Goal: Transaction & Acquisition: Purchase product/service

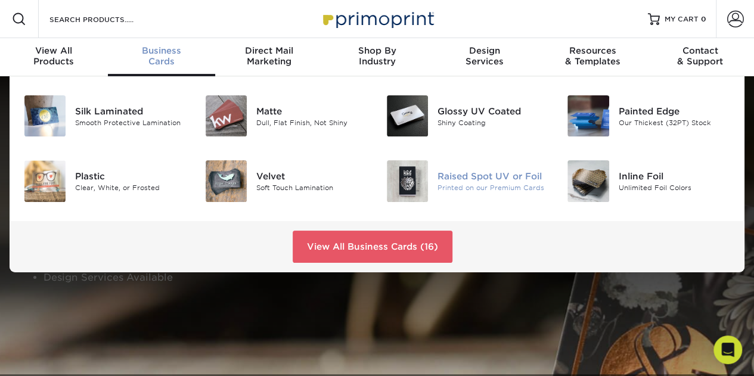
click at [414, 177] on img at bounding box center [407, 180] width 41 height 41
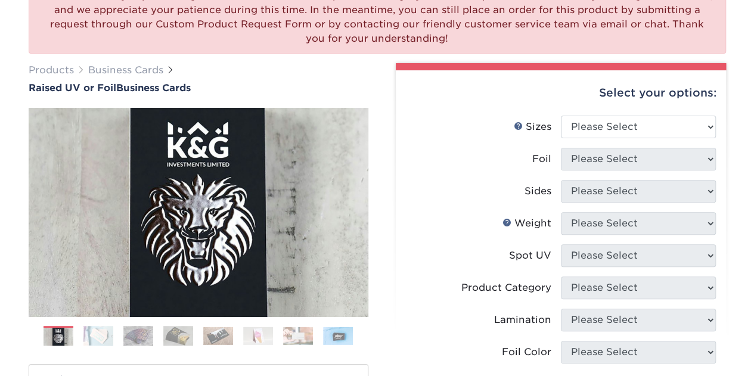
scroll to position [121, 0]
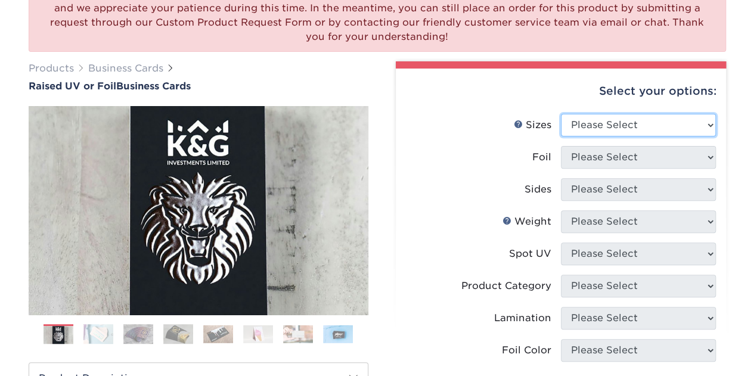
click at [703, 123] on select "Please Select 2" x 3.5" - Standard" at bounding box center [638, 125] width 155 height 23
select select "2.00x3.50"
click at [561, 114] on select "Please Select 2" x 3.5" - Standard" at bounding box center [638, 125] width 155 height 23
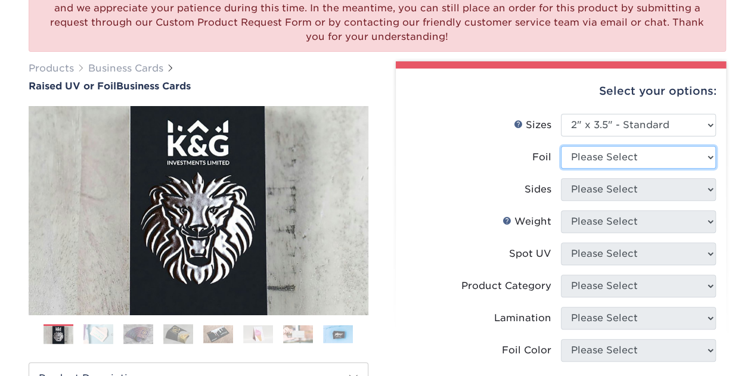
click at [700, 160] on select "Please Select No Yes" at bounding box center [638, 157] width 155 height 23
select select "0"
click at [561, 146] on select "Please Select No Yes" at bounding box center [638, 157] width 155 height 23
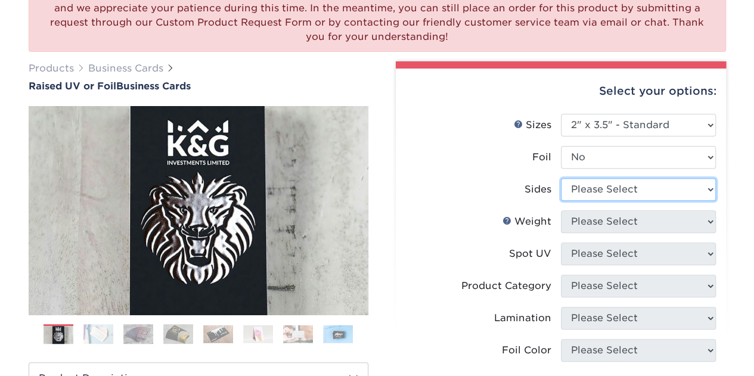
click at [701, 185] on select "Please Select Print Both Sides Print Front Only" at bounding box center [638, 189] width 155 height 23
select select "32d3c223-f82c-492b-b915-ba065a00862f"
click at [561, 178] on select "Please Select Print Both Sides Print Front Only" at bounding box center [638, 189] width 155 height 23
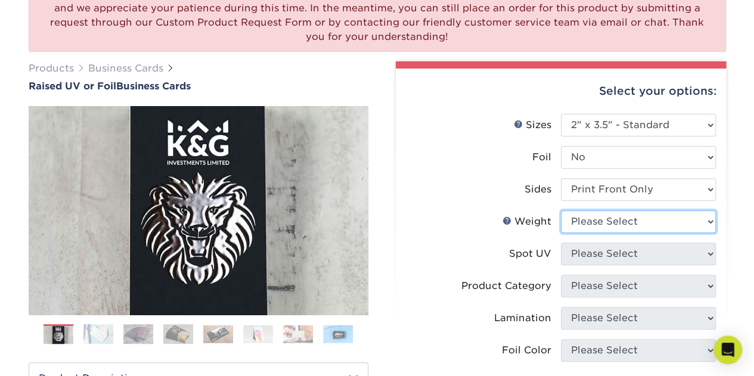
click at [632, 218] on select "Please Select 16PT" at bounding box center [638, 221] width 155 height 23
select select "16PT"
click at [561, 210] on select "Please Select 16PT" at bounding box center [638, 221] width 155 height 23
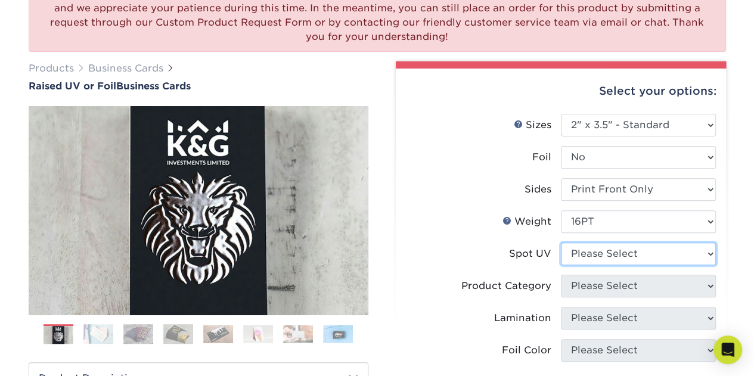
click at [615, 255] on select "Please Select No Spot UV Front Only" at bounding box center [638, 254] width 155 height 23
select select "1"
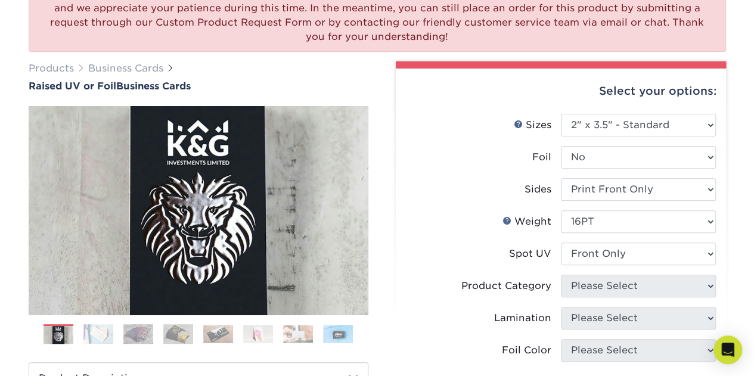
click at [561, 243] on select "Please Select No Spot UV Front Only" at bounding box center [638, 254] width 155 height 23
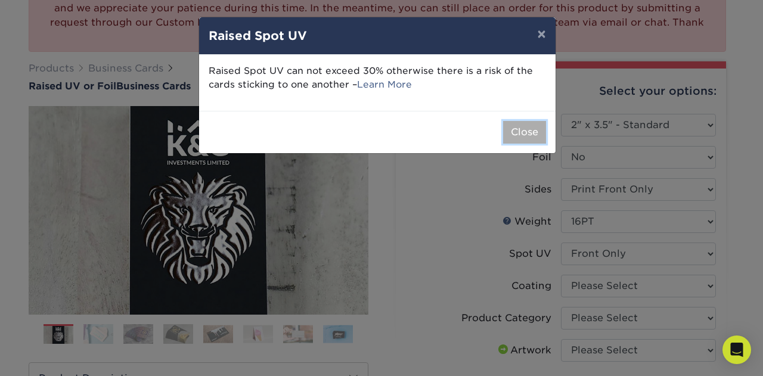
click at [522, 128] on button "Close" at bounding box center [524, 132] width 43 height 23
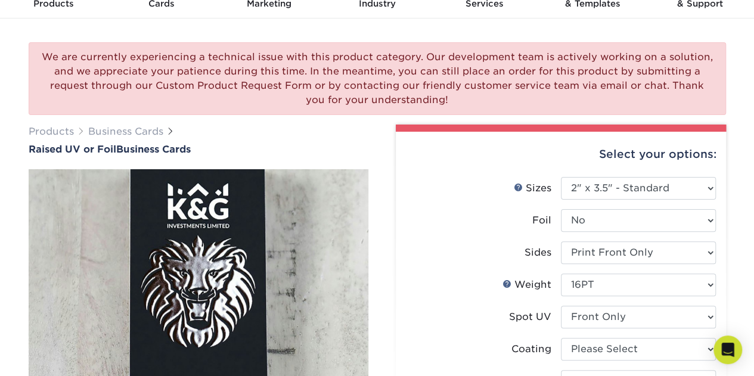
scroll to position [57, 0]
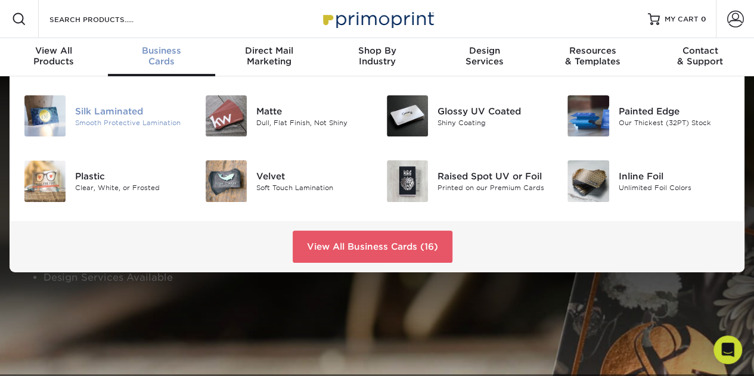
click at [101, 117] on div "Silk Laminated" at bounding box center [131, 110] width 112 height 13
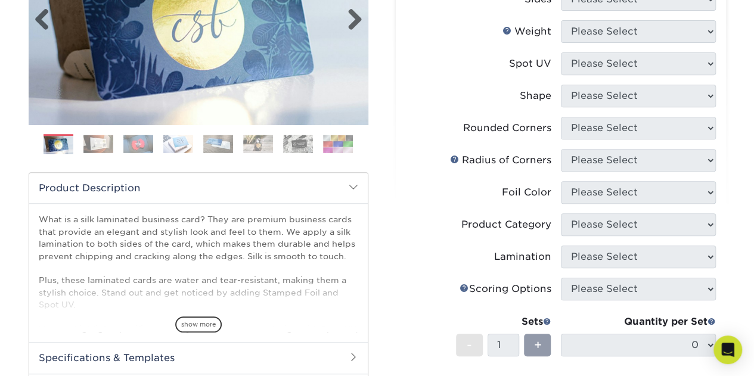
scroll to position [230, 0]
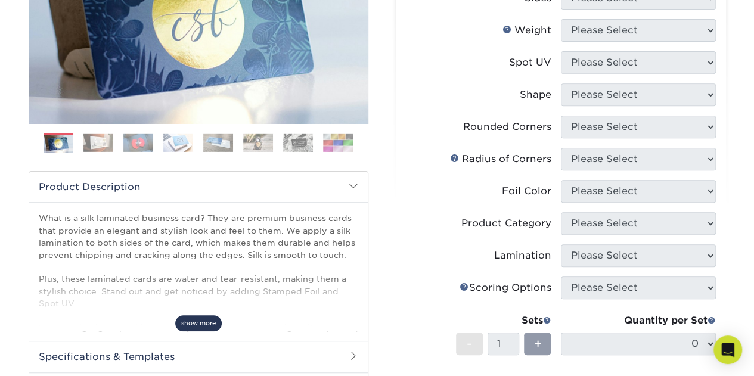
click at [201, 321] on span "show more" at bounding box center [198, 323] width 47 height 16
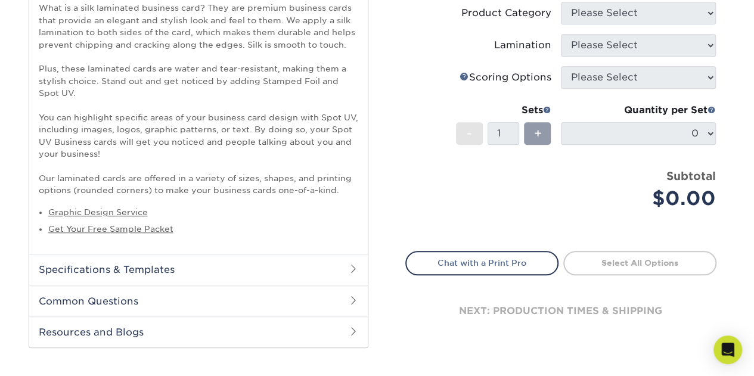
scroll to position [442, 0]
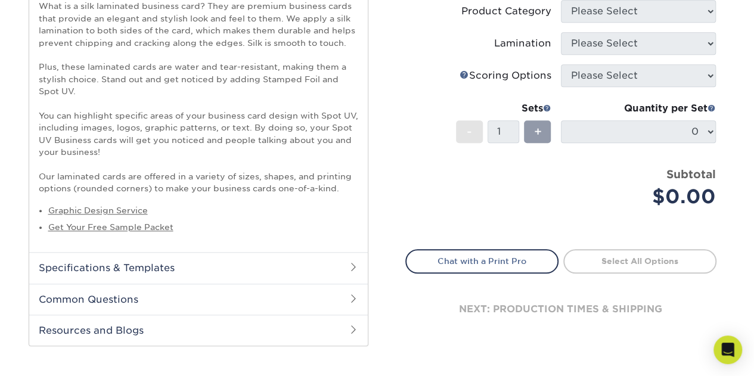
click at [194, 267] on h2 "Specifications & Templates" at bounding box center [198, 267] width 339 height 31
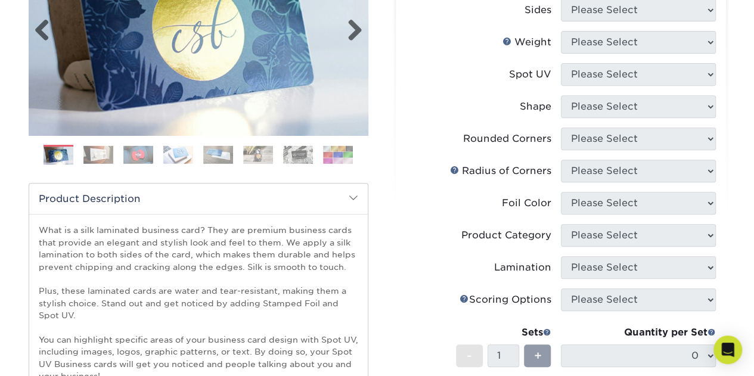
scroll to position [214, 0]
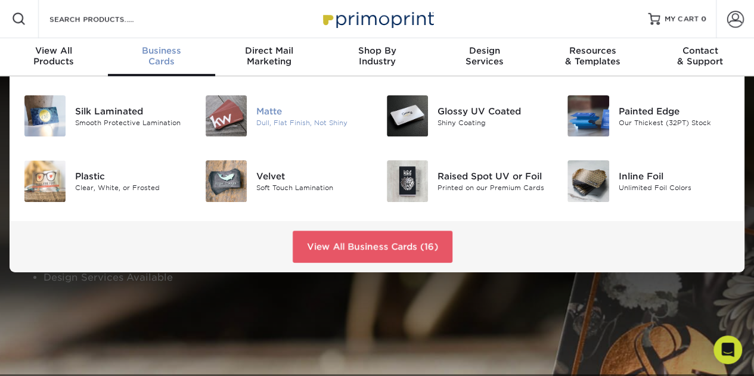
click at [240, 114] on img at bounding box center [226, 115] width 41 height 41
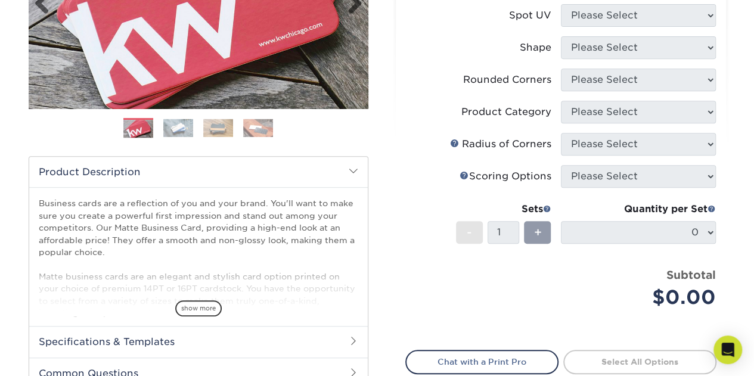
scroll to position [247, 0]
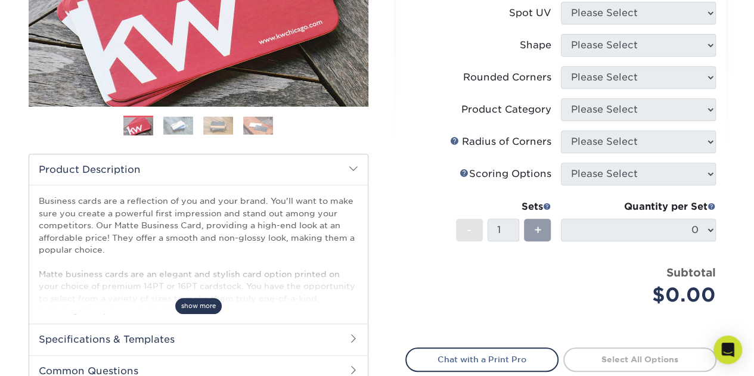
click at [198, 298] on span "show more" at bounding box center [198, 306] width 47 height 16
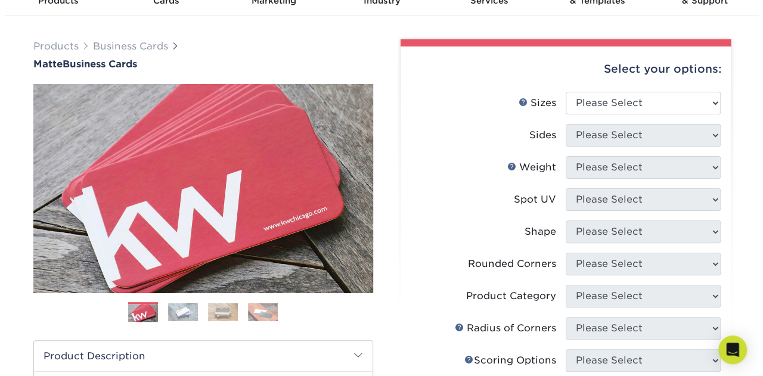
scroll to position [58, 0]
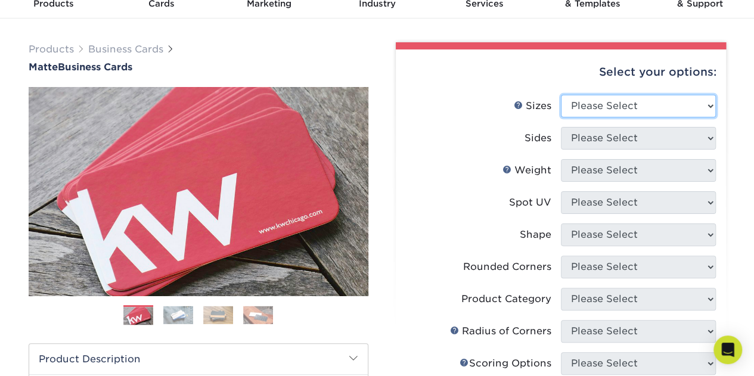
click at [710, 100] on select "Please Select 1.5" x 3.5" - Mini 1.75" x 3.5" - Mini 2" x 2" - Square 2" x 3" -…" at bounding box center [638, 106] width 155 height 23
select select "2.00x3.50"
click at [561, 95] on select "Please Select 1.5" x 3.5" - Mini 1.75" x 3.5" - Mini 2" x 2" - Square 2" x 3" -…" at bounding box center [638, 106] width 155 height 23
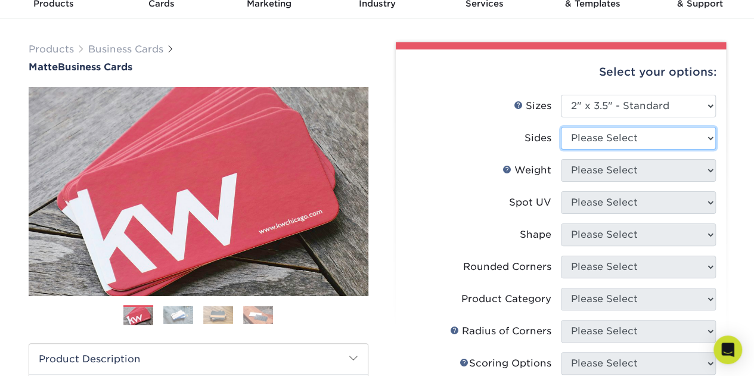
click at [639, 139] on select "Please Select Print Both Sides Print Front Only" at bounding box center [638, 138] width 155 height 23
select select "32d3c223-f82c-492b-b915-ba065a00862f"
click at [561, 127] on select "Please Select Print Both Sides Print Front Only" at bounding box center [638, 138] width 155 height 23
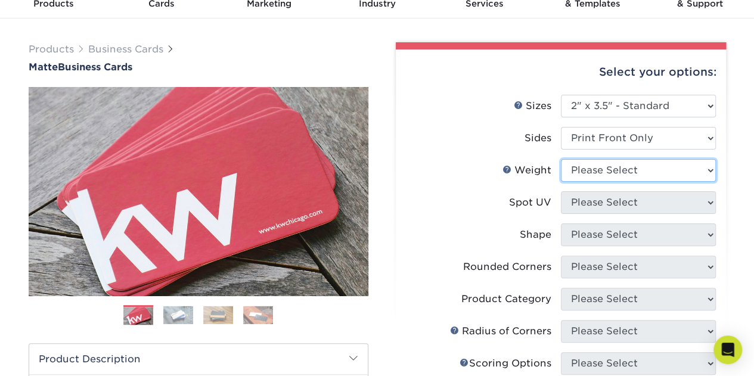
click at [621, 166] on select "Please Select 16PT 14PT" at bounding box center [638, 170] width 155 height 23
select select "16PT"
click at [561, 159] on select "Please Select 16PT 14PT" at bounding box center [638, 170] width 155 height 23
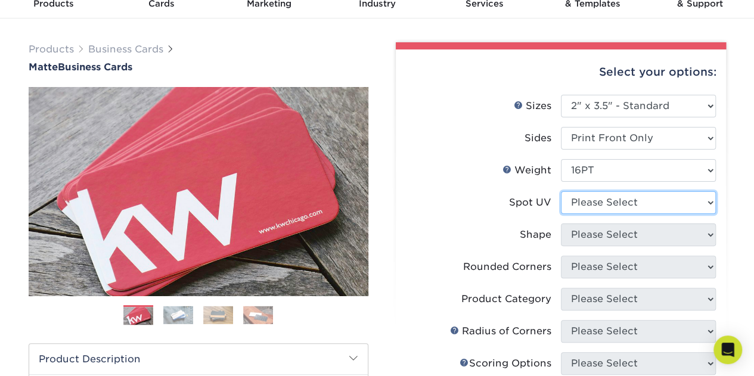
click at [608, 200] on select "Please Select No Spot UV Front Only" at bounding box center [638, 202] width 155 height 23
select select "1"
click at [561, 191] on select "Please Select No Spot UV Front Only" at bounding box center [638, 202] width 155 height 23
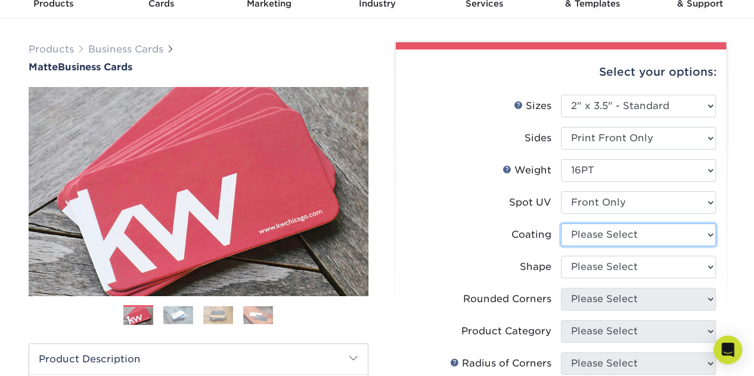
click at [600, 234] on select at bounding box center [638, 235] width 155 height 23
select select "121bb7b5-3b4d-429f-bd8d-bbf80e953313"
click at [561, 224] on select at bounding box center [638, 235] width 155 height 23
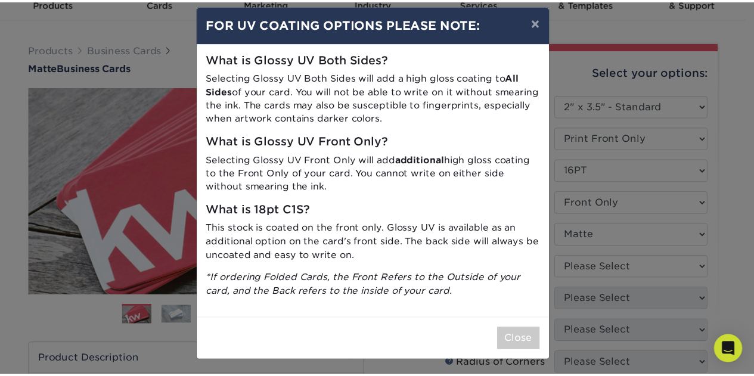
scroll to position [12, 0]
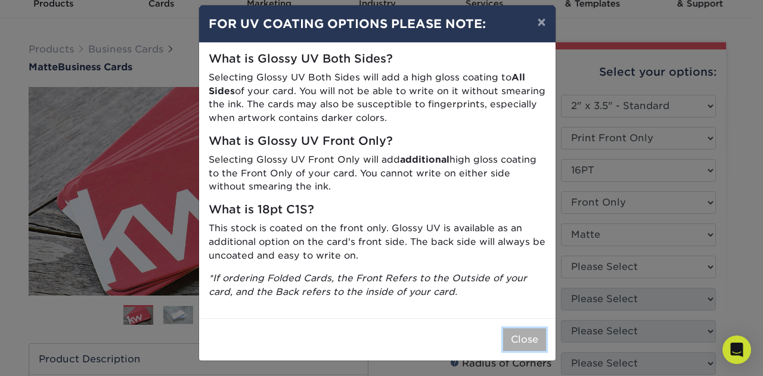
click at [519, 334] on button "Close" at bounding box center [524, 340] width 43 height 23
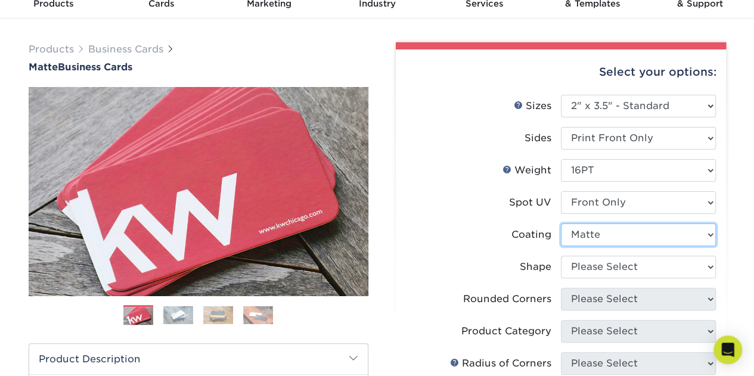
click at [646, 244] on select at bounding box center [638, 235] width 155 height 23
click at [637, 229] on select at bounding box center [638, 235] width 155 height 23
click at [561, 224] on select at bounding box center [638, 235] width 155 height 23
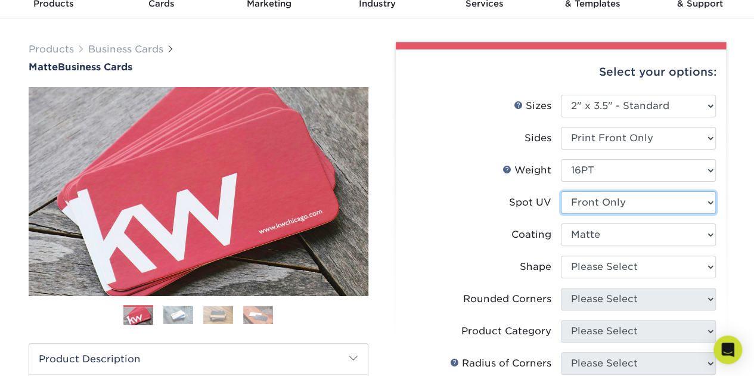
click at [631, 206] on select "Please Select No Spot UV Front Only" at bounding box center [638, 202] width 155 height 23
click at [561, 191] on select "Please Select No Spot UV Front Only" at bounding box center [638, 202] width 155 height 23
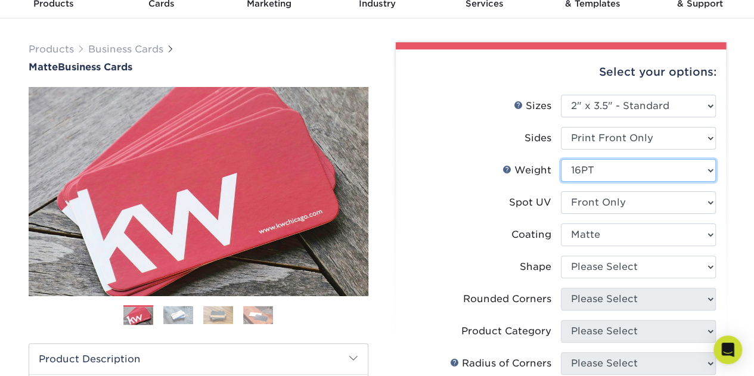
click at [621, 173] on select "Please Select 16PT 14PT" at bounding box center [638, 170] width 155 height 23
click at [561, 159] on select "Please Select 16PT 14PT" at bounding box center [638, 170] width 155 height 23
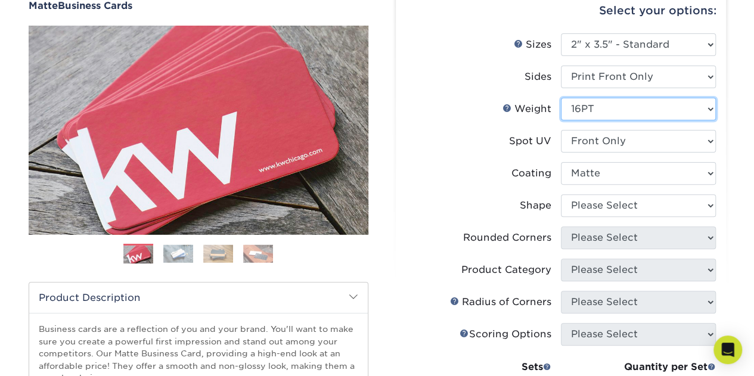
scroll to position [120, 0]
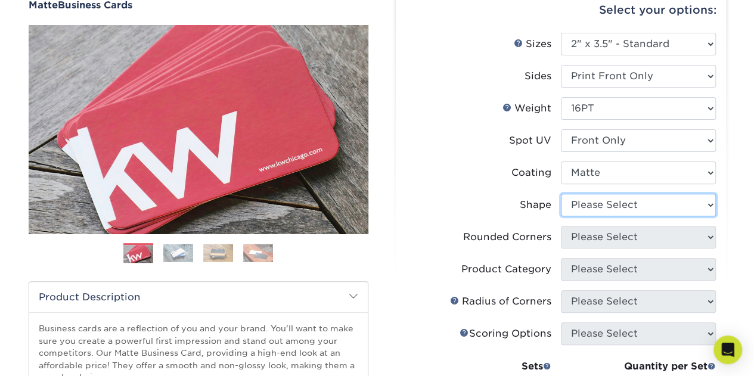
click at [627, 213] on select "Please Select Standard" at bounding box center [638, 205] width 155 height 23
select select "standard"
click at [561, 194] on select "Please Select Standard" at bounding box center [638, 205] width 155 height 23
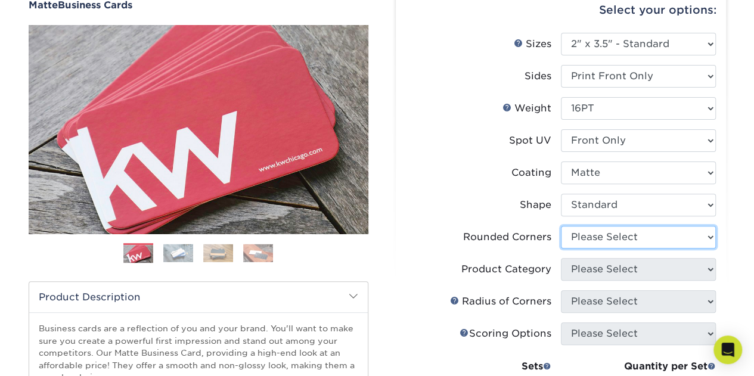
click at [608, 238] on select "Please Select Yes - Round 2 Corners Yes - Round 4 Corners No" at bounding box center [638, 237] width 155 height 23
select select "0"
click at [561, 226] on select "Please Select Yes - Round 2 Corners Yes - Round 4 Corners No" at bounding box center [638, 237] width 155 height 23
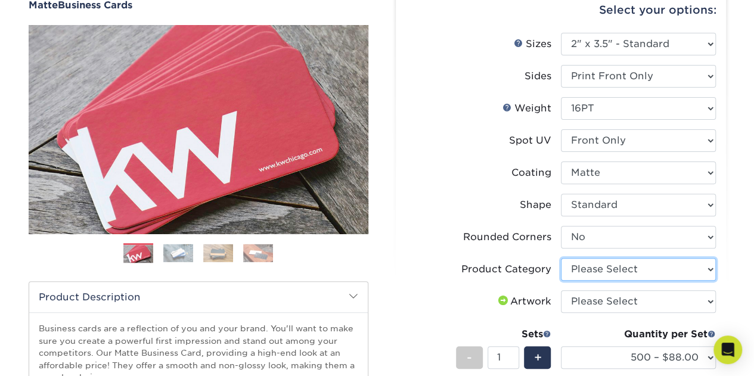
click at [605, 263] on select "Please Select Business Cards" at bounding box center [638, 269] width 155 height 23
select select "3b5148f1-0588-4f88-a218-97bcfdce65c1"
click at [561, 258] on select "Please Select Business Cards" at bounding box center [638, 269] width 155 height 23
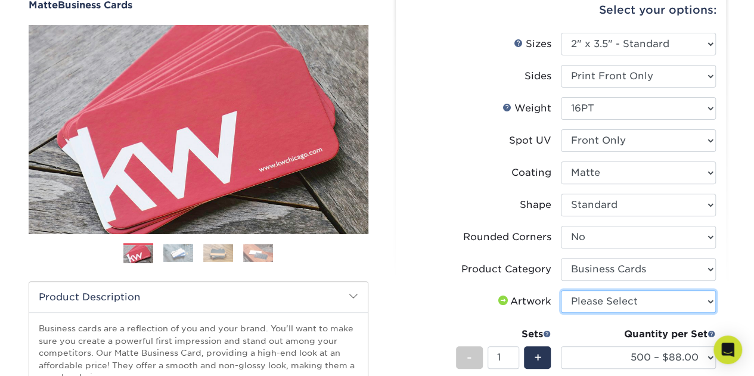
click at [608, 298] on select "Please Select I will upload files I need a design - $100" at bounding box center [638, 301] width 155 height 23
click at [561, 290] on select "Please Select I will upload files I need a design - $100" at bounding box center [638, 301] width 155 height 23
click at [608, 308] on select "Please Select I will upload files I need a design - $100" at bounding box center [638, 301] width 155 height 23
select select "upload"
click at [561, 290] on select "Please Select I will upload files I need a design - $100" at bounding box center [638, 301] width 155 height 23
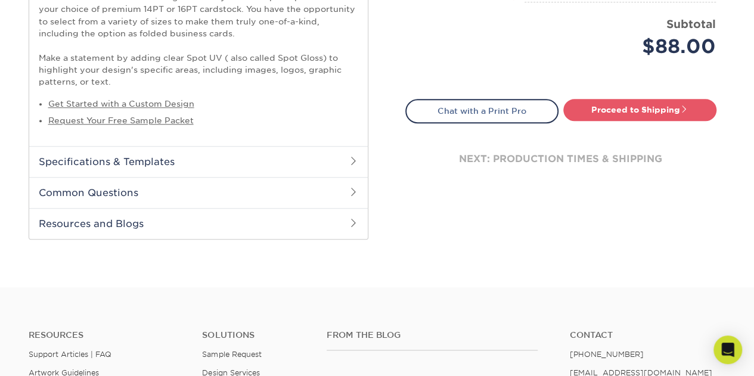
scroll to position [524, 0]
click at [157, 103] on link "Get Started with a Custom Design" at bounding box center [121, 105] width 146 height 10
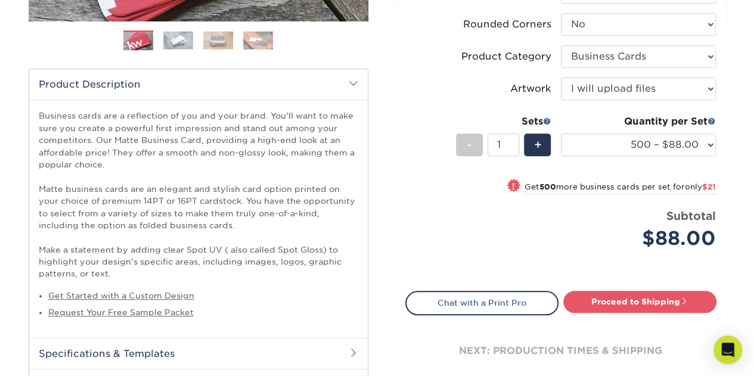
scroll to position [334, 0]
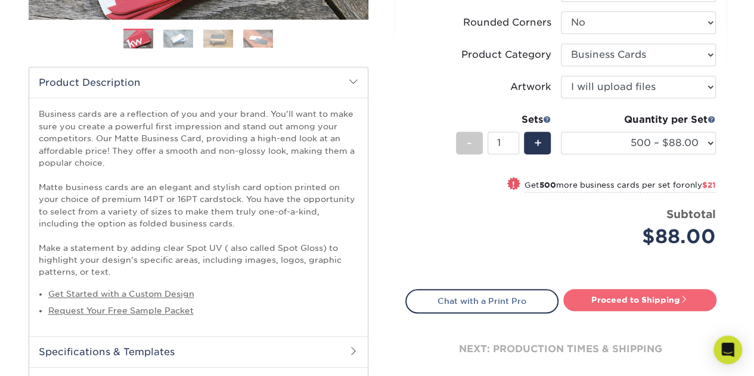
click at [657, 303] on link "Proceed to Shipping" at bounding box center [639, 299] width 153 height 21
type input "Set 1"
select select "30d837f4-1bc6-4010-aa71-f4bf2518e828"
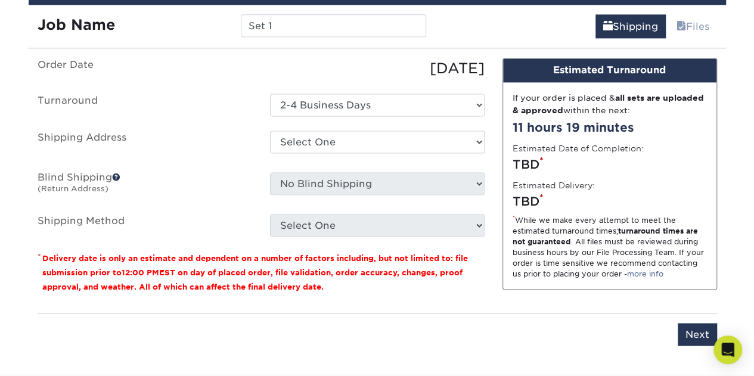
scroll to position [826, 0]
click at [398, 137] on select "Select One + Add New Address - Login" at bounding box center [377, 142] width 215 height 23
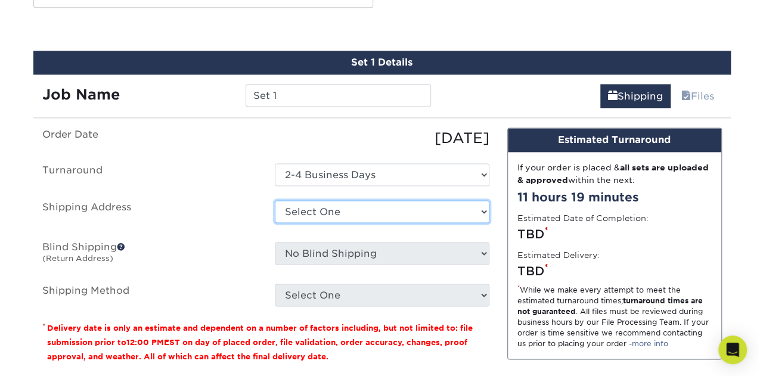
scroll to position [783, 0]
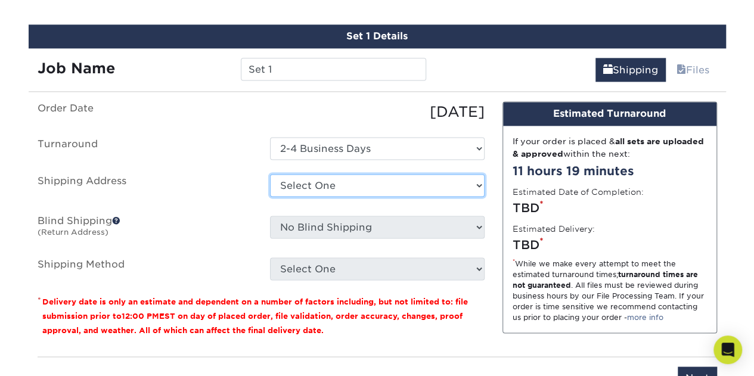
click at [363, 178] on select "Select One + Add New Address - Login" at bounding box center [377, 185] width 215 height 23
select select "newaddress"
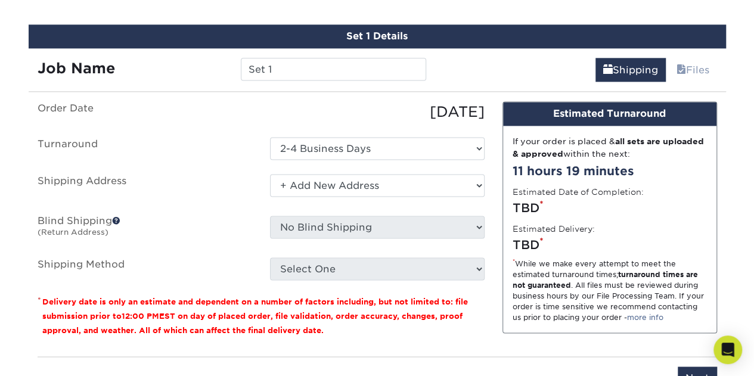
click at [270, 174] on select "Select One + Add New Address - Login" at bounding box center [377, 185] width 215 height 23
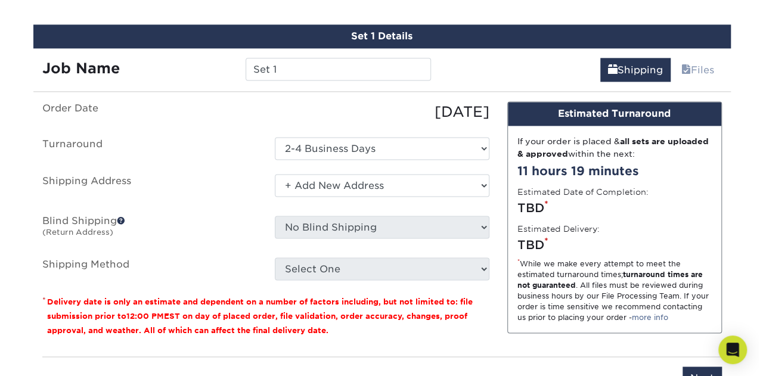
scroll to position [0, 0]
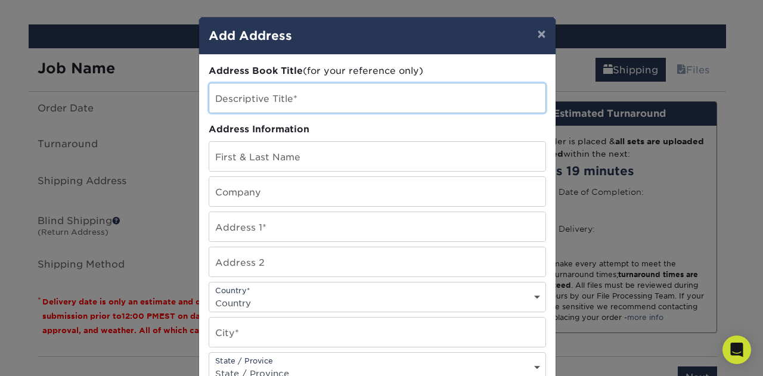
click at [318, 99] on input "text" at bounding box center [377, 97] width 336 height 29
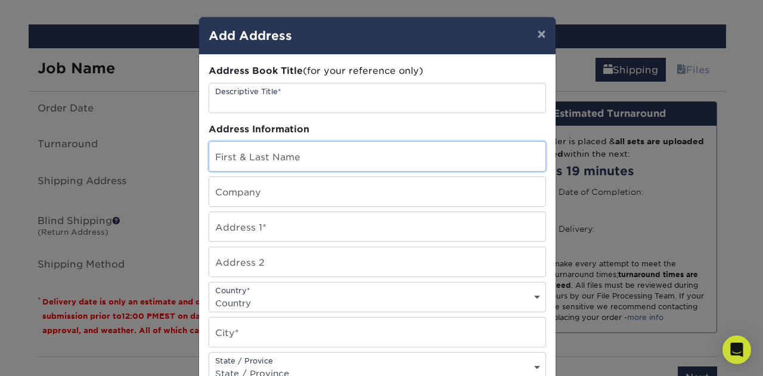
click at [260, 159] on input "text" at bounding box center [377, 156] width 336 height 29
type input "William Martoccia"
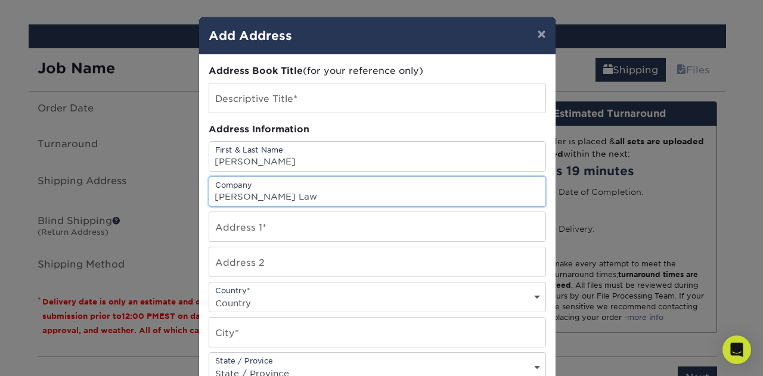
type input "Martoccia Law"
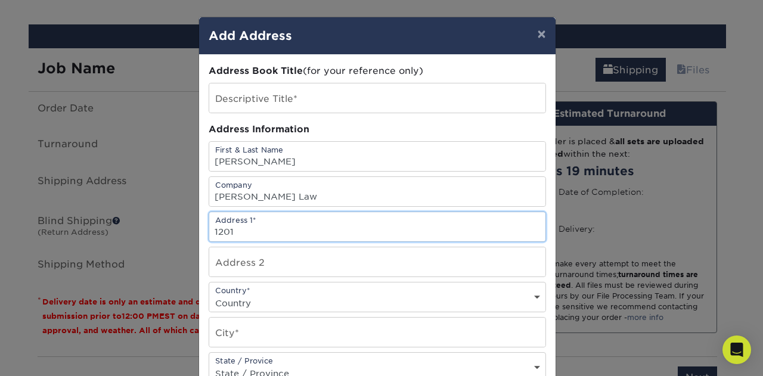
type input "1201 S Ocean Drive"
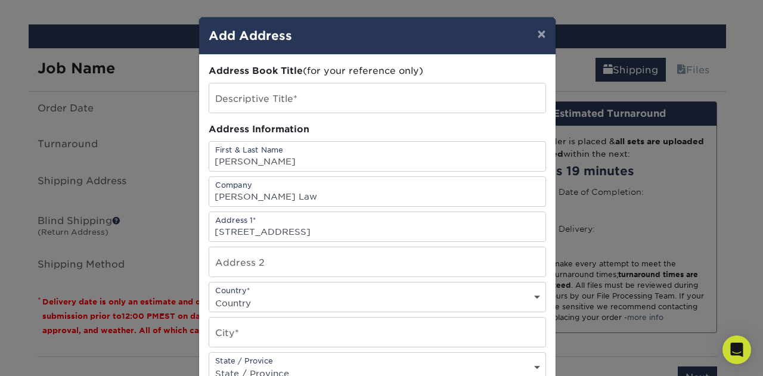
select select "US"
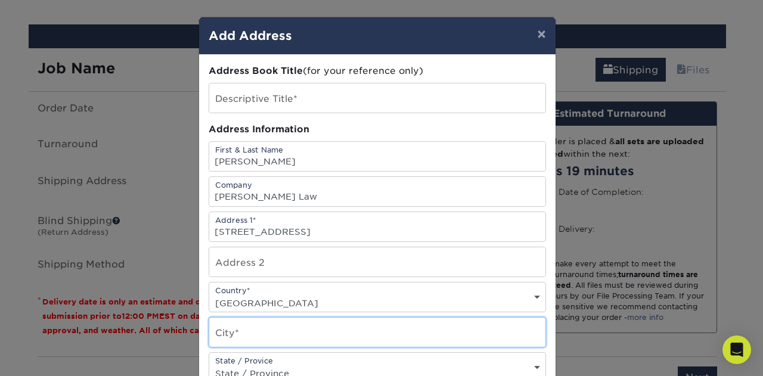
type input "Hollywood"
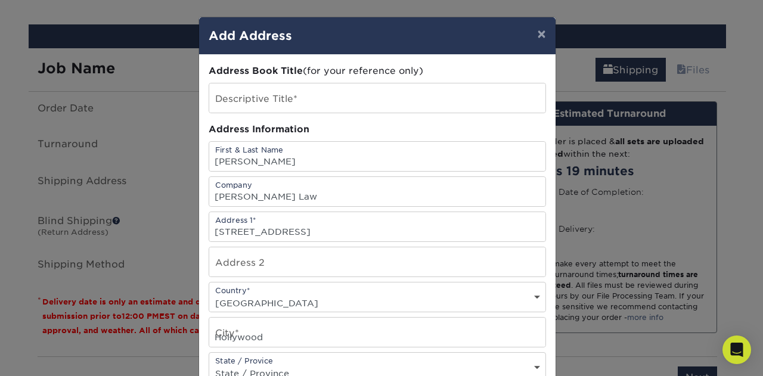
select select "FL"
type input "33019"
type input "5162461050"
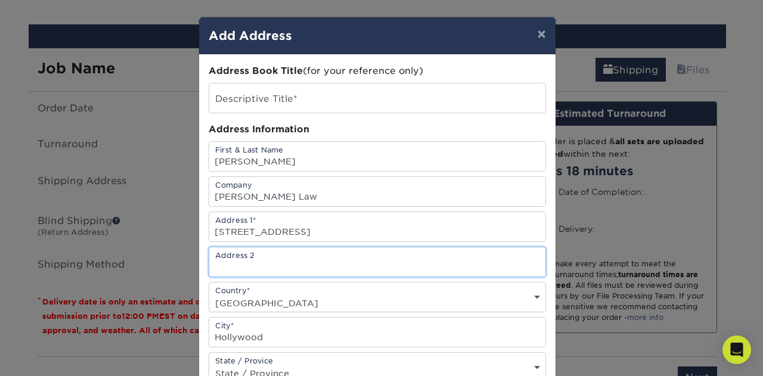
click at [282, 261] on input "text" at bounding box center [377, 261] width 336 height 29
type input "Apt 2306 South"
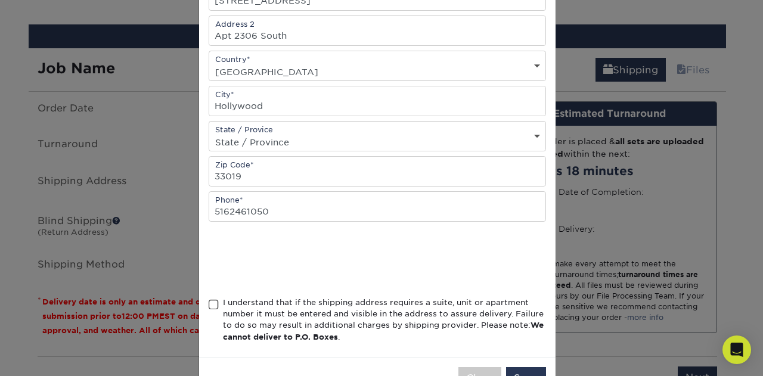
scroll to position [267, 0]
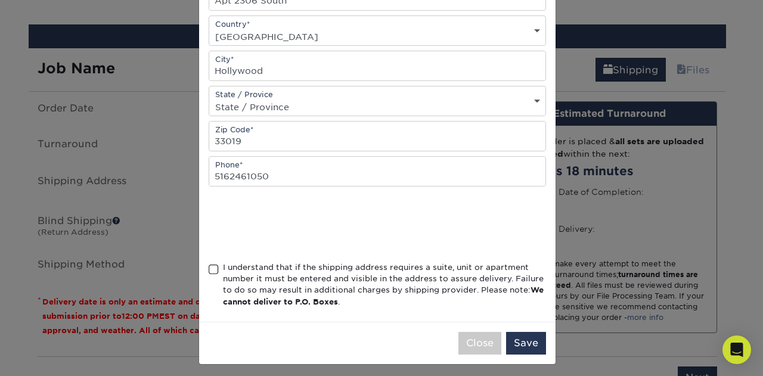
click at [209, 268] on span at bounding box center [214, 269] width 10 height 11
click at [0, 0] on input "I understand that if the shipping address requires a suite, unit or apartment n…" at bounding box center [0, 0] width 0 height 0
click at [525, 343] on button "Save" at bounding box center [526, 343] width 40 height 23
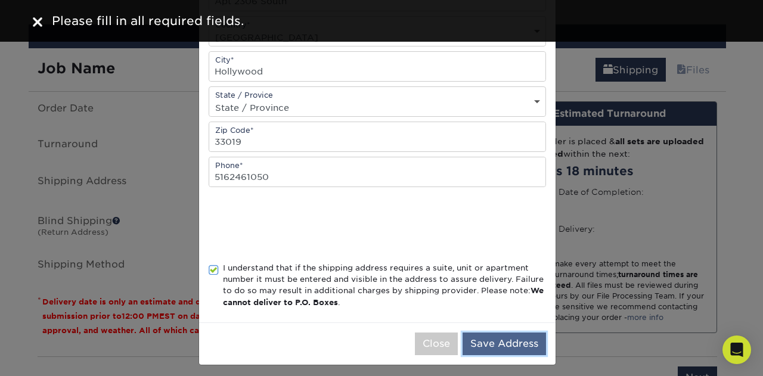
click at [496, 333] on button "Save Address" at bounding box center [504, 344] width 83 height 23
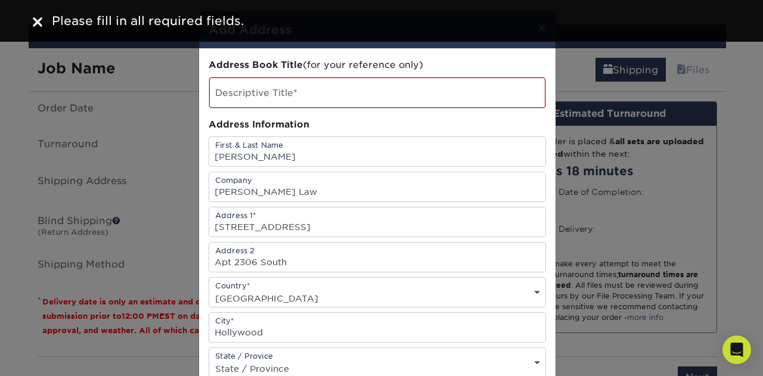
scroll to position [0, 0]
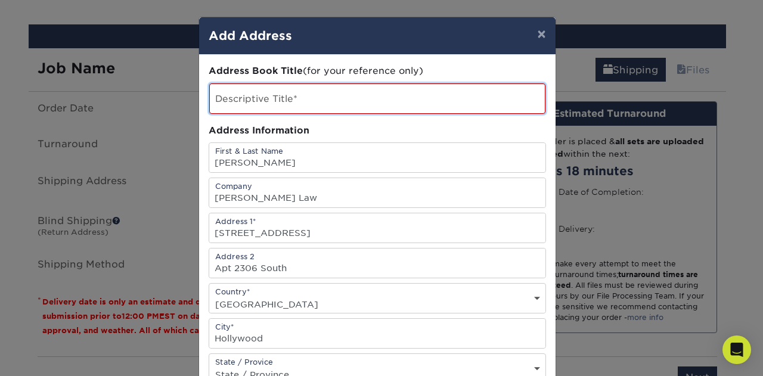
click at [312, 97] on input "text" at bounding box center [377, 98] width 336 height 30
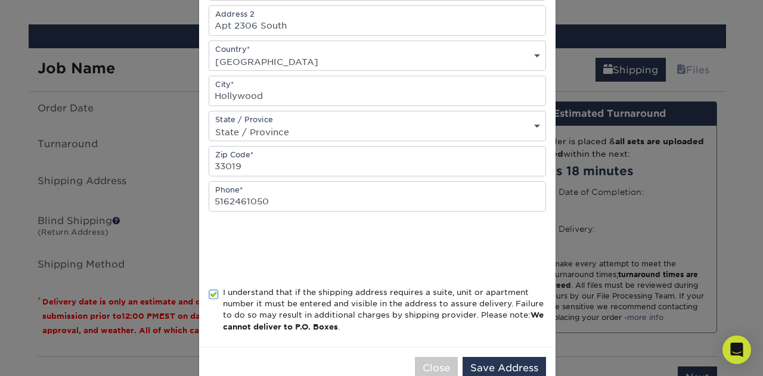
scroll to position [267, 0]
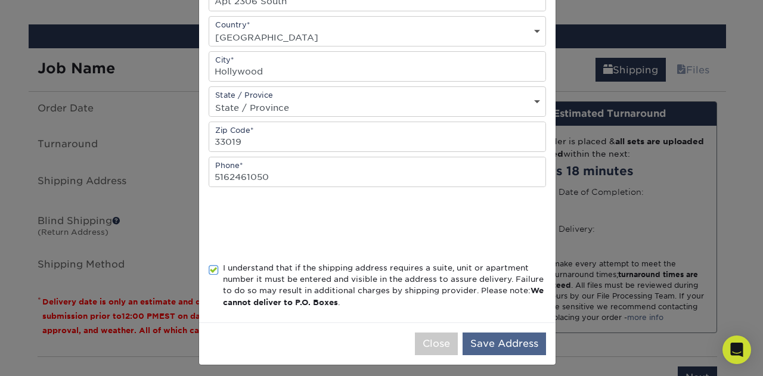
type input "Martoccia Law Card"
click at [483, 337] on button "Save Address" at bounding box center [504, 344] width 83 height 23
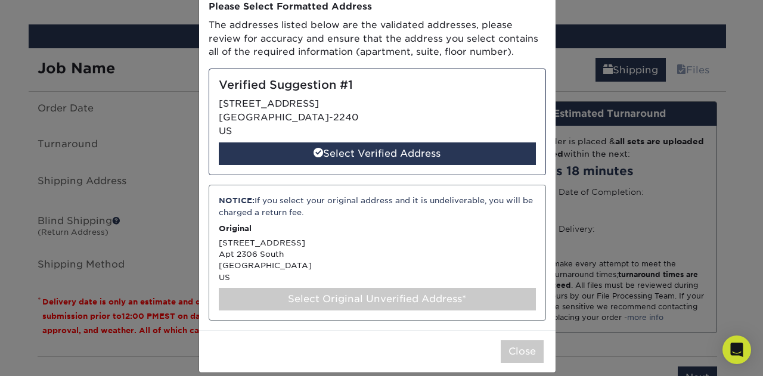
scroll to position [75, 0]
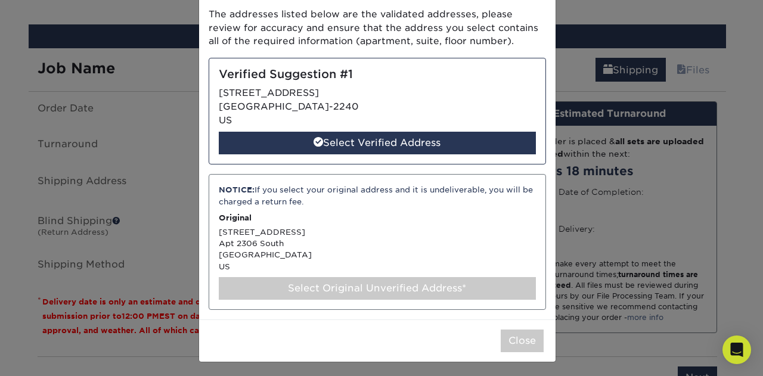
click at [361, 284] on div "Select Original Unverified Address*" at bounding box center [377, 288] width 317 height 23
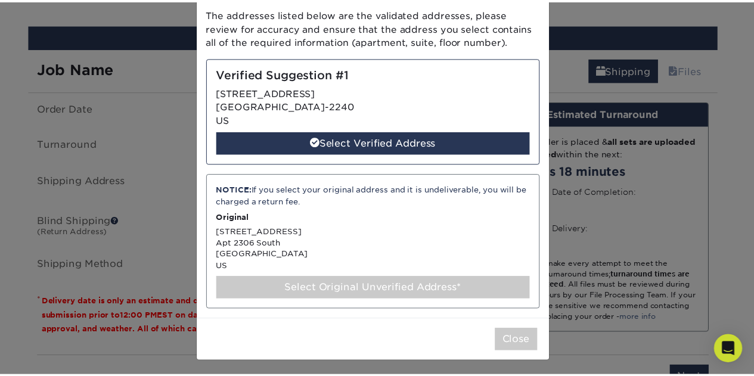
scroll to position [0, 0]
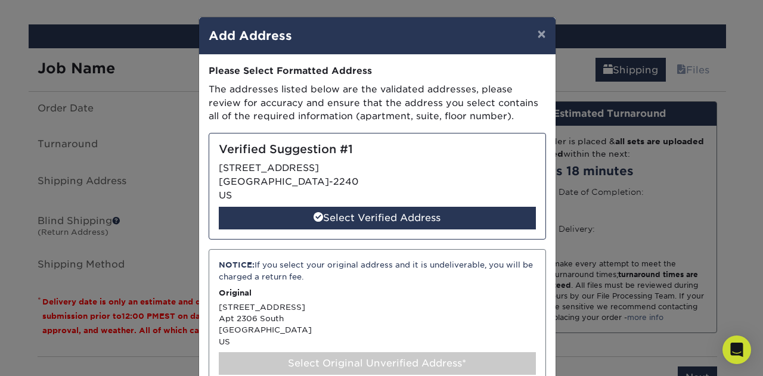
select select "286140"
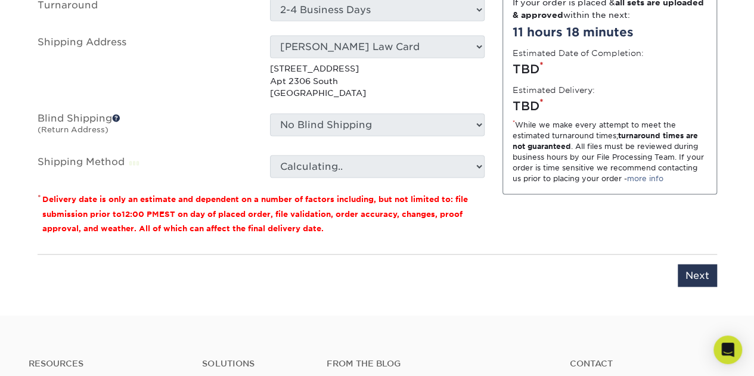
scroll to position [962, 0]
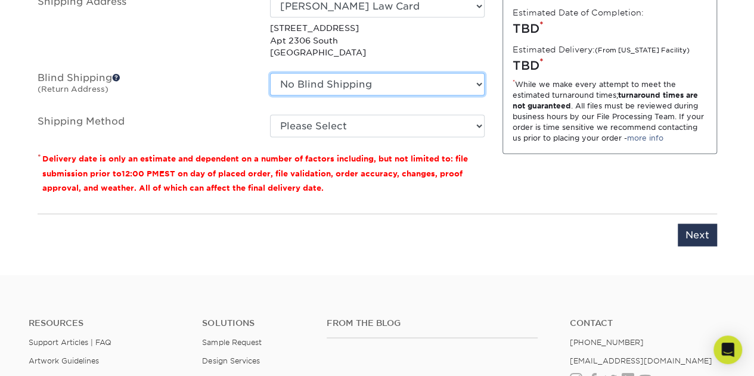
click at [475, 85] on select "No Blind Shipping + Add New Address" at bounding box center [377, 84] width 215 height 23
click at [270, 73] on select "No Blind Shipping + Add New Address" at bounding box center [377, 84] width 215 height 23
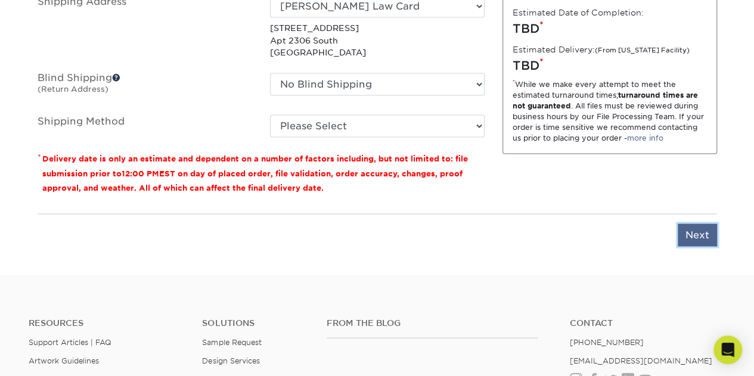
click at [696, 233] on input "Next" at bounding box center [697, 235] width 39 height 23
type input "Next"
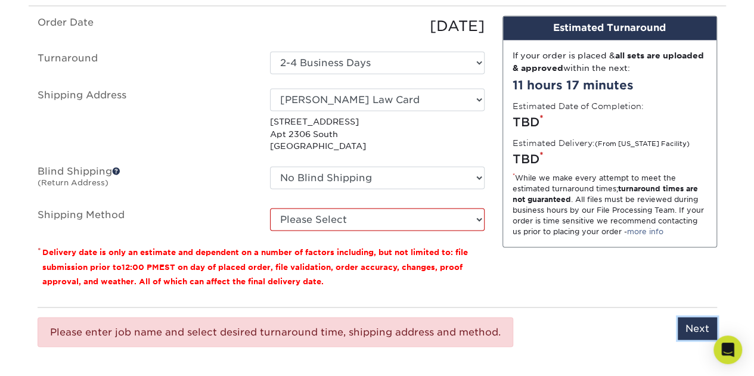
scroll to position [867, 0]
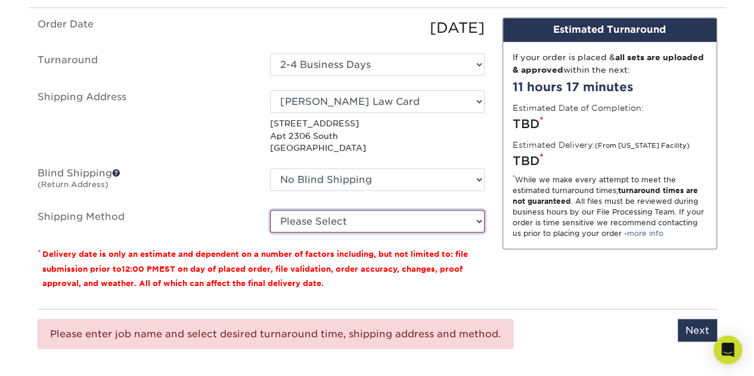
click at [469, 225] on select "Please Select Ground Shipping (+$8.96) 3 Day Shipping Service (+$20.06) 2 Day A…" at bounding box center [377, 221] width 215 height 23
select select "03"
click at [270, 210] on select "Please Select Ground Shipping (+$8.96) 3 Day Shipping Service (+$20.06) 2 Day A…" at bounding box center [377, 221] width 215 height 23
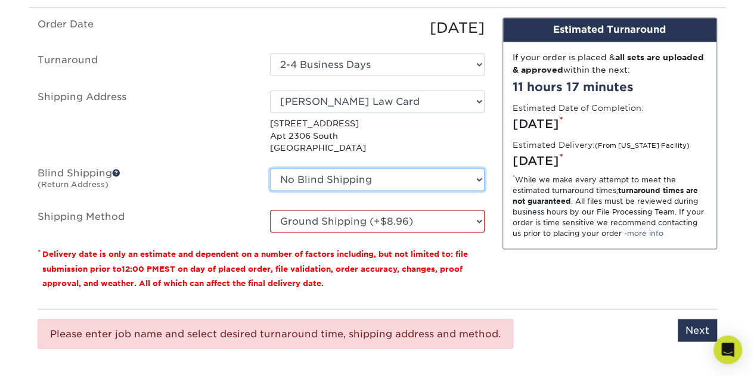
click at [474, 176] on select "No Blind Shipping + Add New Address" at bounding box center [377, 179] width 215 height 23
click at [270, 168] on select "No Blind Shipping + Add New Address" at bounding box center [377, 179] width 215 height 23
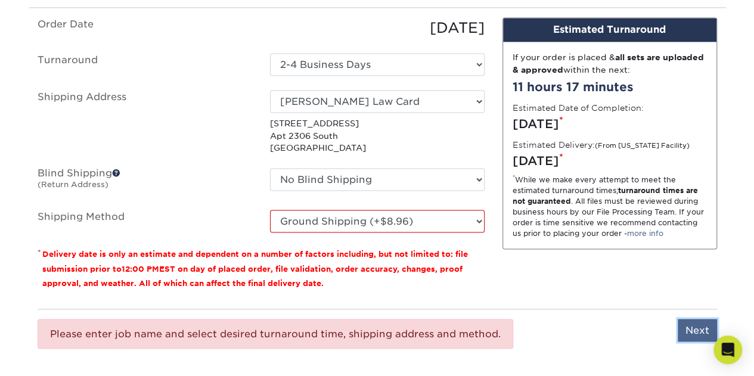
click at [690, 331] on input "Next" at bounding box center [697, 330] width 39 height 23
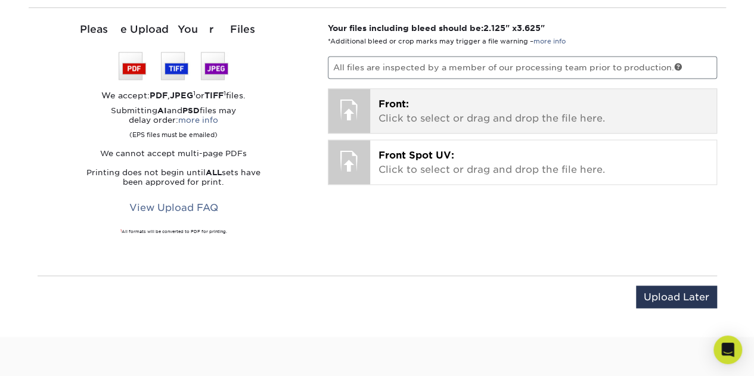
click at [439, 112] on p "Front: Click to select or drag and drop the file here." at bounding box center [544, 111] width 330 height 29
click at [398, 109] on p "Front: Click to select or drag and drop the file here." at bounding box center [544, 111] width 330 height 29
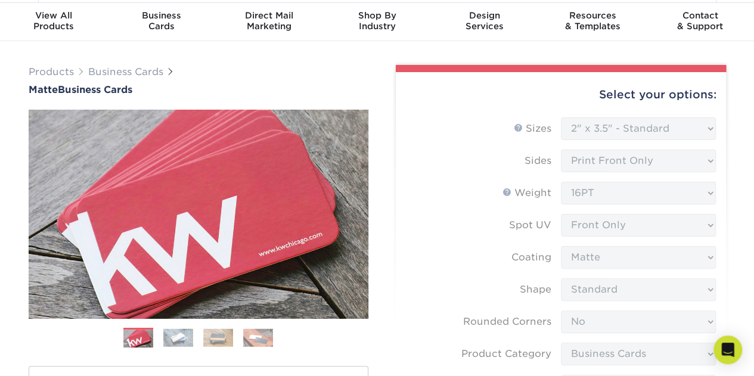
scroll to position [0, 0]
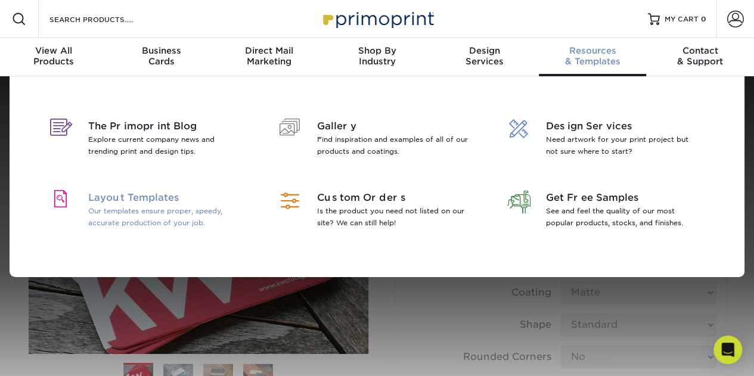
click at [138, 202] on span "Layout Templates" at bounding box center [165, 198] width 154 height 14
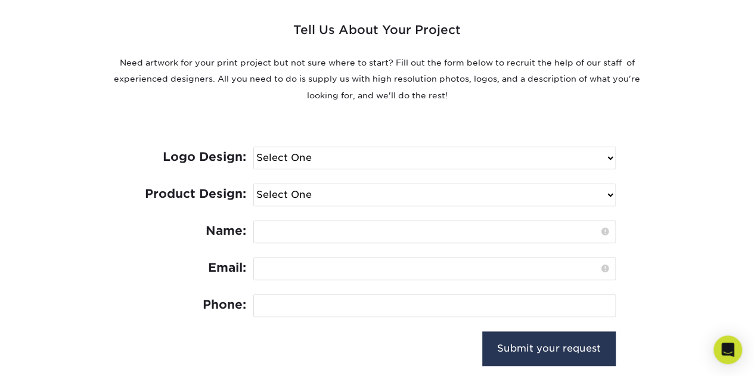
scroll to position [453, 0]
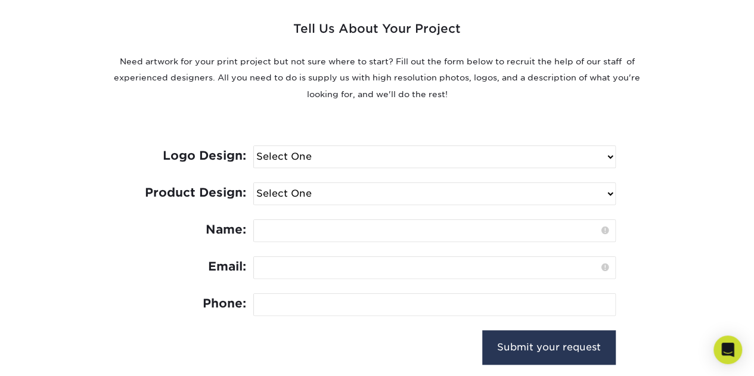
click at [339, 156] on select "Select One I need a logo design: $300 No thank you" at bounding box center [434, 156] width 361 height 21
select select "No Logo"
click at [254, 146] on select "Select One I need a logo design: $300 No thank you" at bounding box center [434, 156] width 361 height 21
click at [329, 196] on select "Select One Logo Design Only Design Edits Banner Design: $50.00 Bookmark Design:…" at bounding box center [434, 193] width 361 height 21
select select "Logo Design Only"
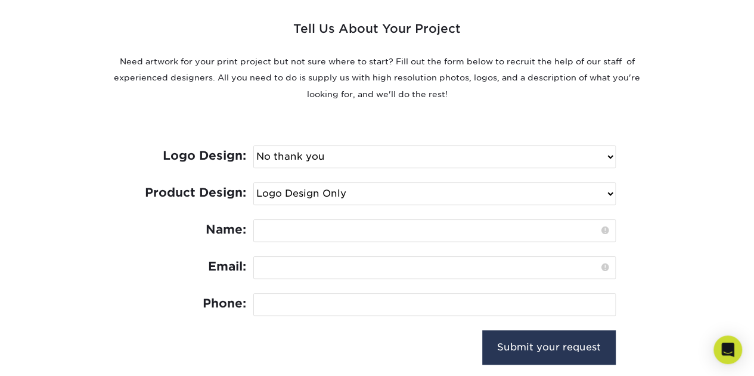
click at [254, 183] on select "Select One Logo Design Only Design Edits Banner Design: $50.00 Bookmark Design:…" at bounding box center [434, 193] width 361 height 21
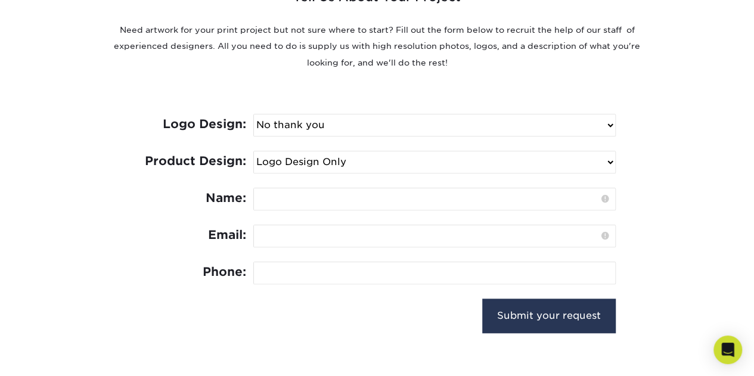
scroll to position [485, 0]
click at [349, 195] on input "text" at bounding box center [434, 198] width 361 height 21
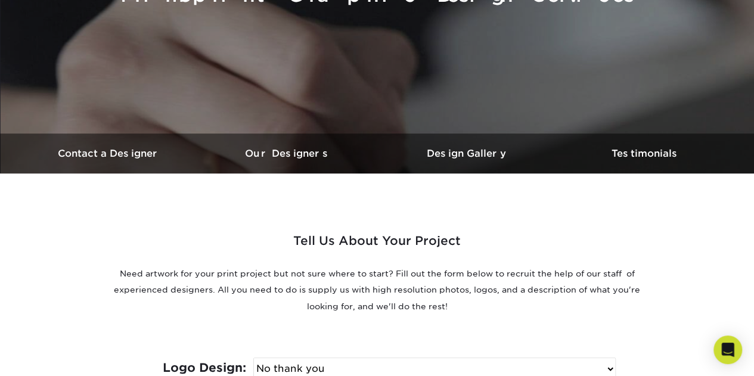
scroll to position [240, 0]
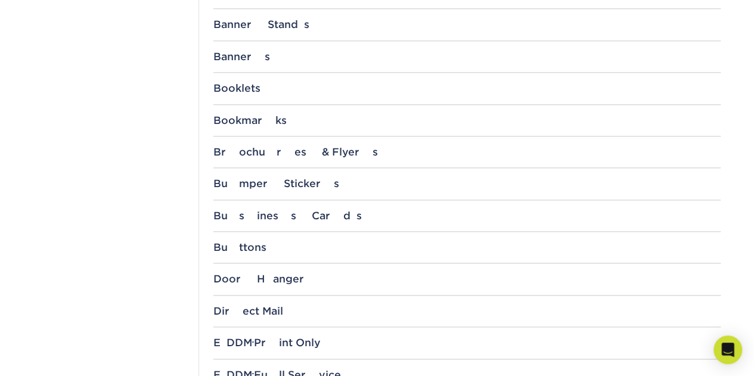
scroll to position [531, 0]
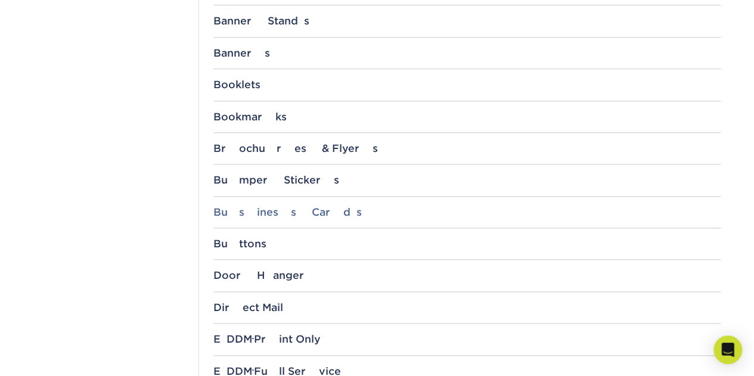
click at [261, 212] on div "Business Cards" at bounding box center [466, 212] width 507 height 12
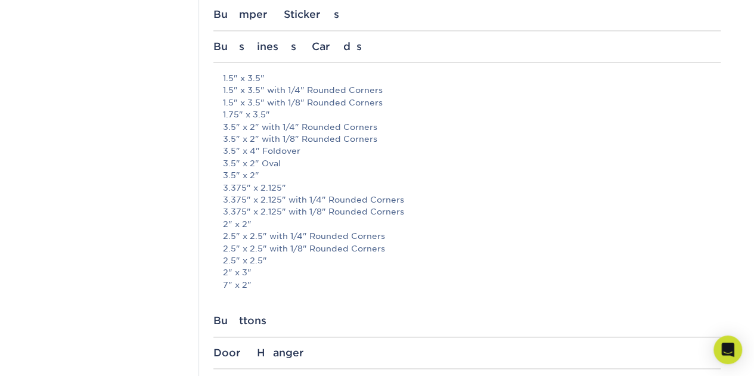
scroll to position [704, 0]
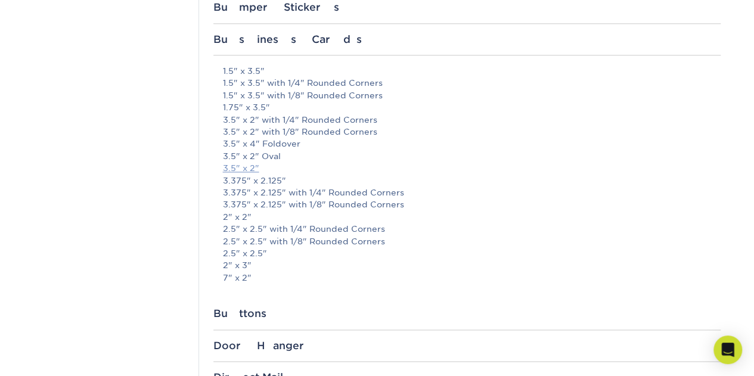
click at [248, 163] on link "3.5" x 2"" at bounding box center [241, 168] width 36 height 10
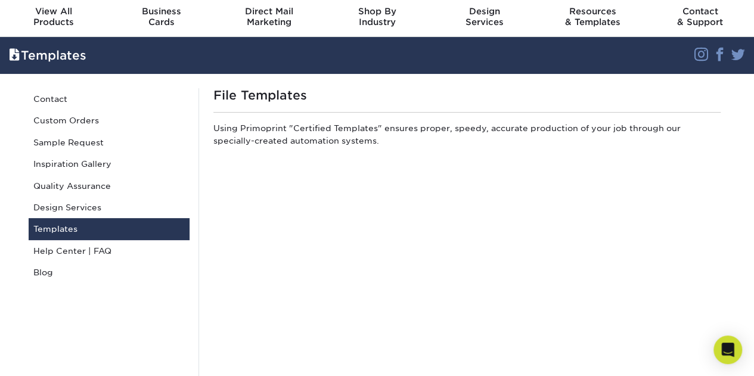
scroll to position [37, 0]
